Goal: Task Accomplishment & Management: Use online tool/utility

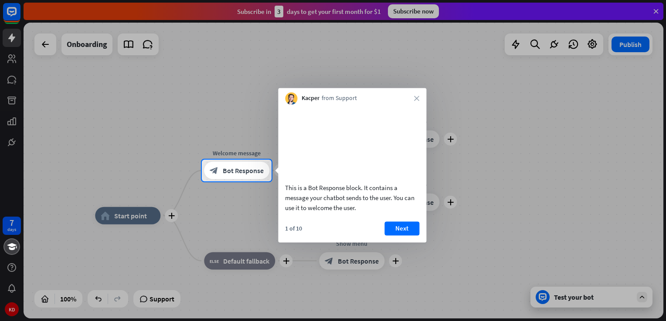
click at [44, 44] on div at bounding box center [333, 80] width 666 height 160
click at [656, 13] on div at bounding box center [333, 80] width 666 height 160
click at [416, 98] on icon "close" at bounding box center [416, 98] width 5 height 5
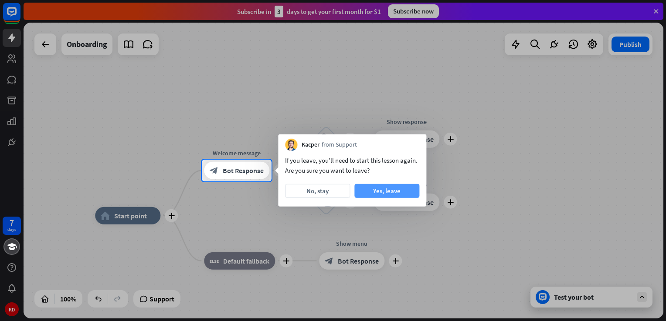
click at [365, 192] on button "Yes, leave" at bounding box center [386, 191] width 65 height 14
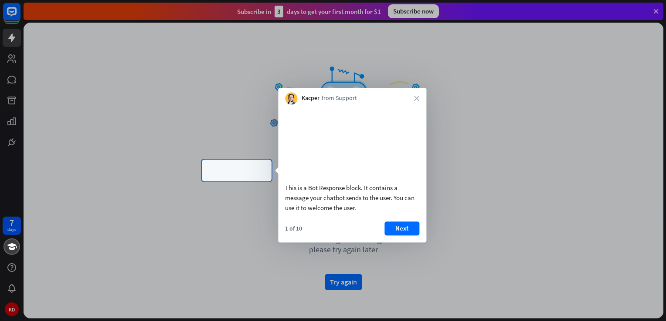
click at [416, 102] on div "Kacper from Support close" at bounding box center [352, 96] width 148 height 17
click at [416, 97] on icon "close" at bounding box center [416, 98] width 5 height 5
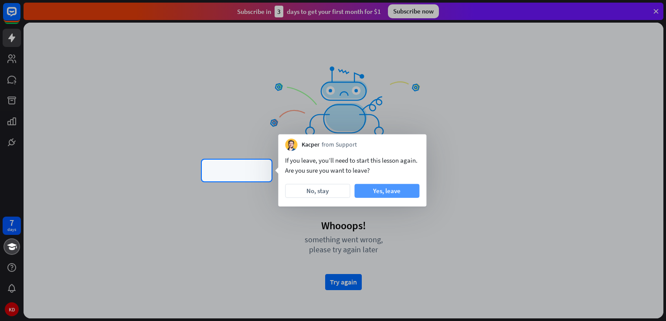
click at [381, 191] on button "Yes, leave" at bounding box center [386, 191] width 65 height 14
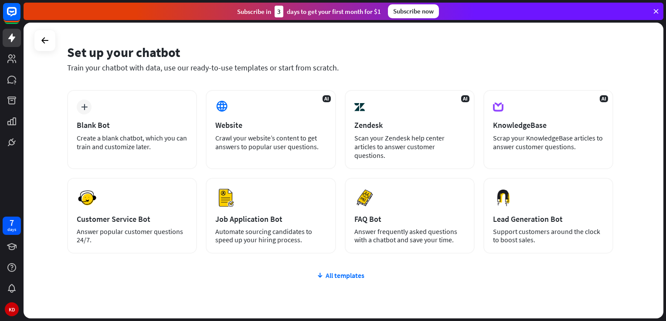
scroll to position [20, 0]
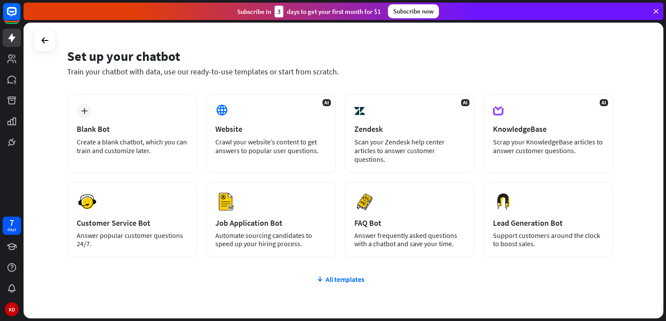
click at [653, 10] on icon at bounding box center [656, 11] width 8 height 8
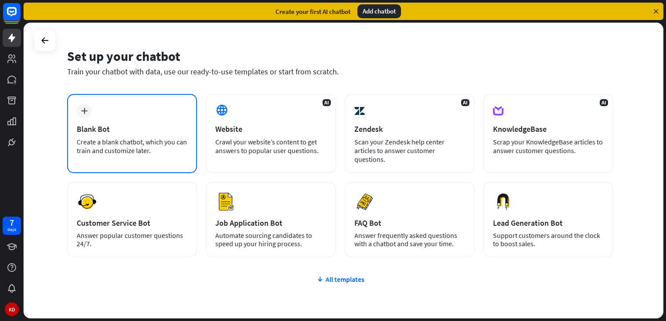
click at [112, 134] on div "plus Blank Bot Create a blank chatbot, which you can train and customize later." at bounding box center [132, 133] width 130 height 79
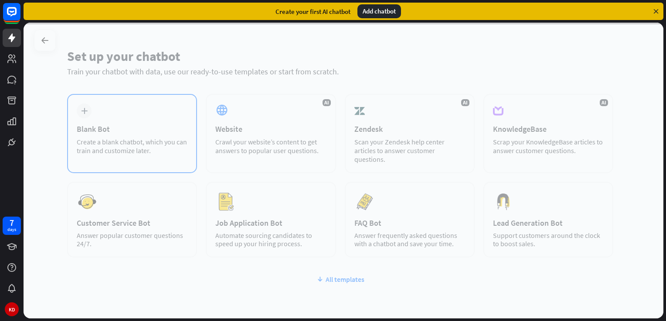
click at [112, 134] on div at bounding box center [343, 171] width 639 height 296
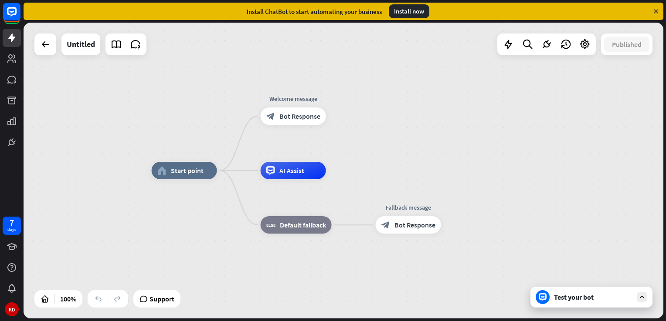
click at [567, 298] on div "Test your bot" at bounding box center [593, 297] width 78 height 9
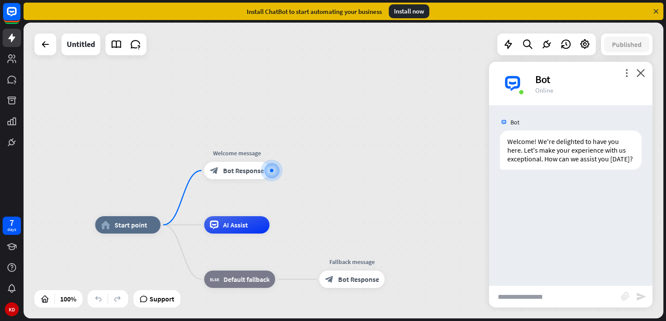
click at [529, 300] on input "text" at bounding box center [555, 297] width 132 height 22
type input "**********"
click at [641, 298] on icon "send" at bounding box center [641, 297] width 10 height 10
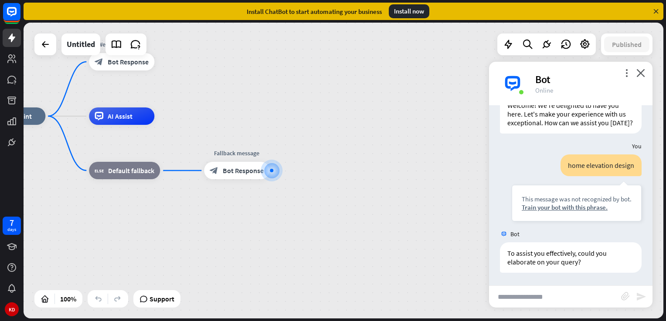
scroll to position [45, 0]
